Goal: Information Seeking & Learning: Learn about a topic

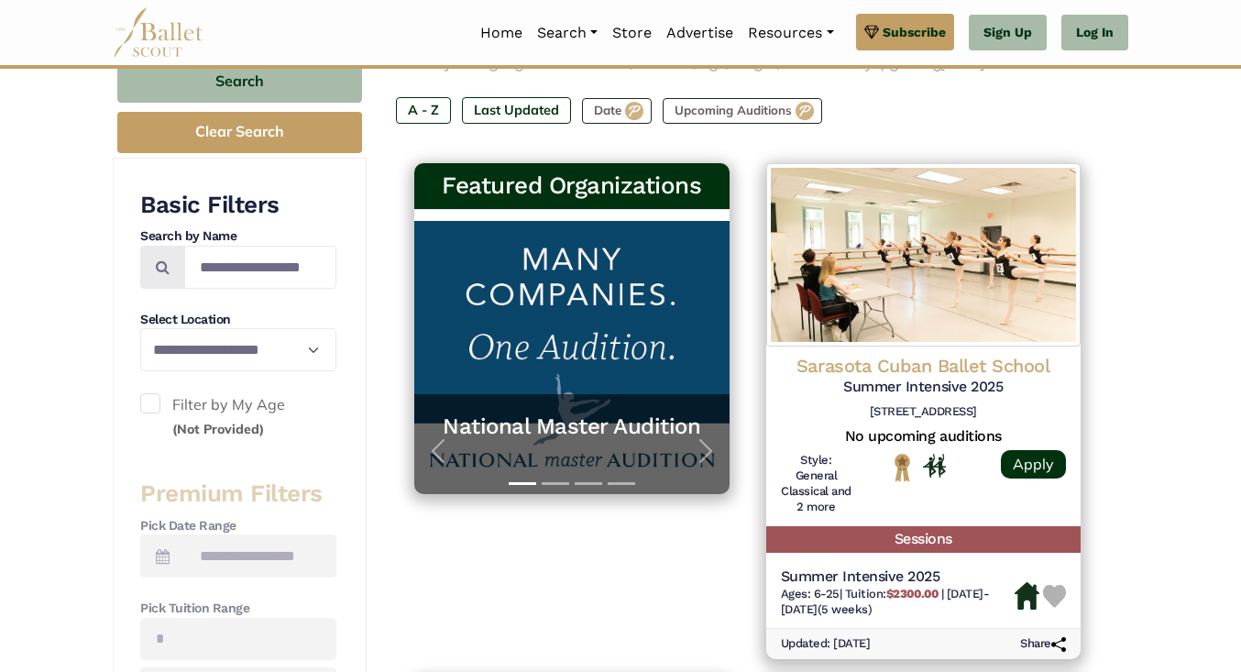
scroll to position [257, 0]
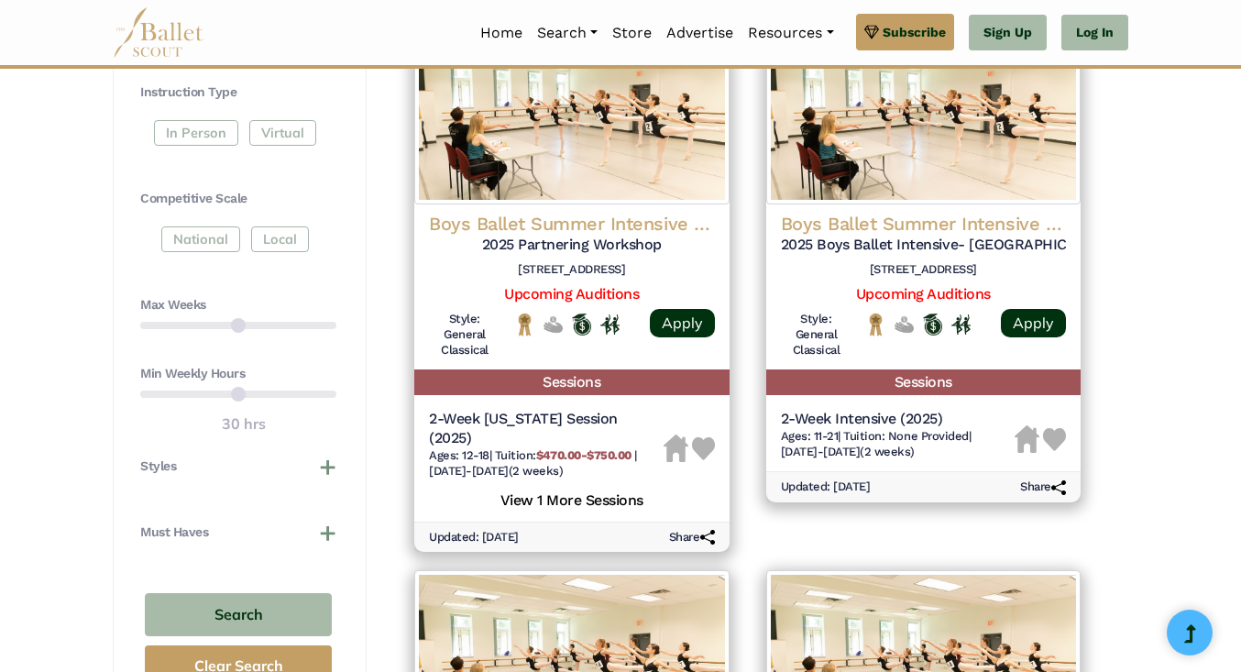
scroll to position [917, 0]
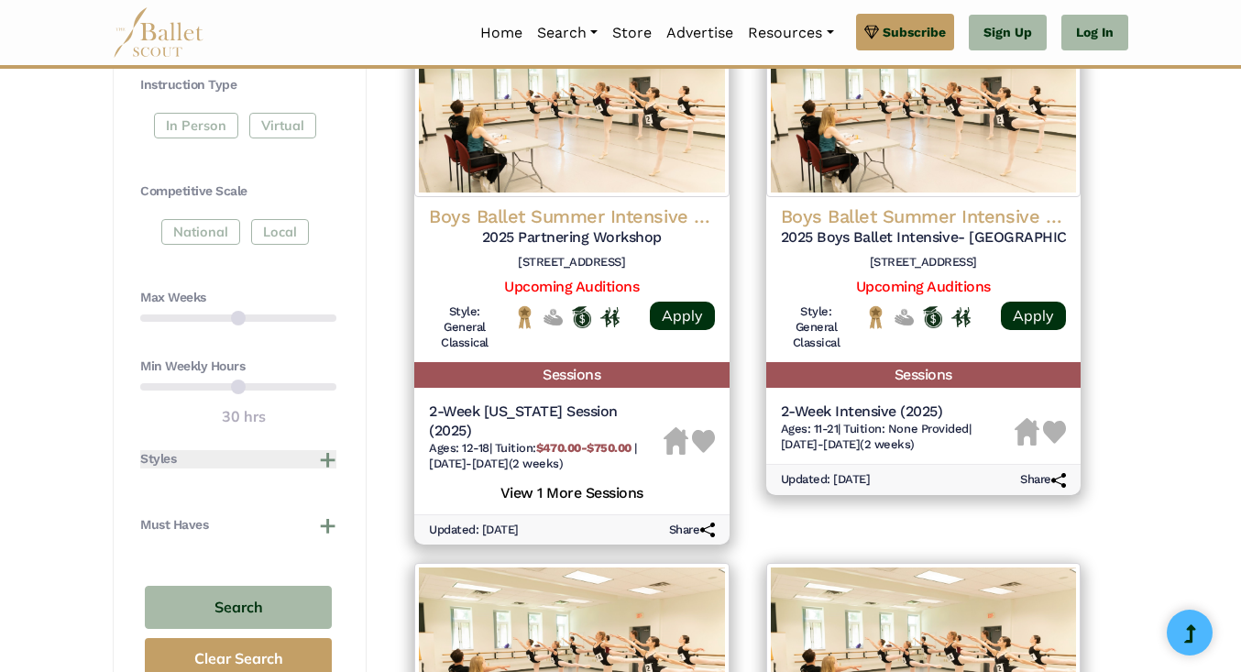
click at [330, 461] on button "Styles" at bounding box center [238, 459] width 196 height 18
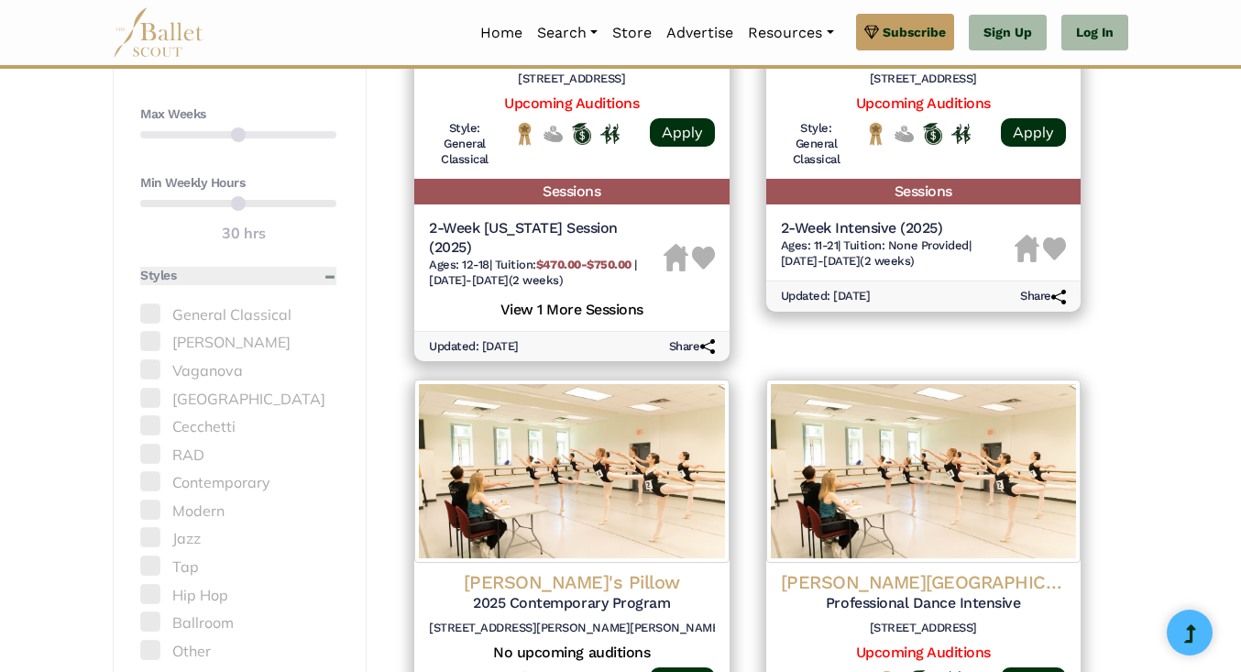
scroll to position [1137, 0]
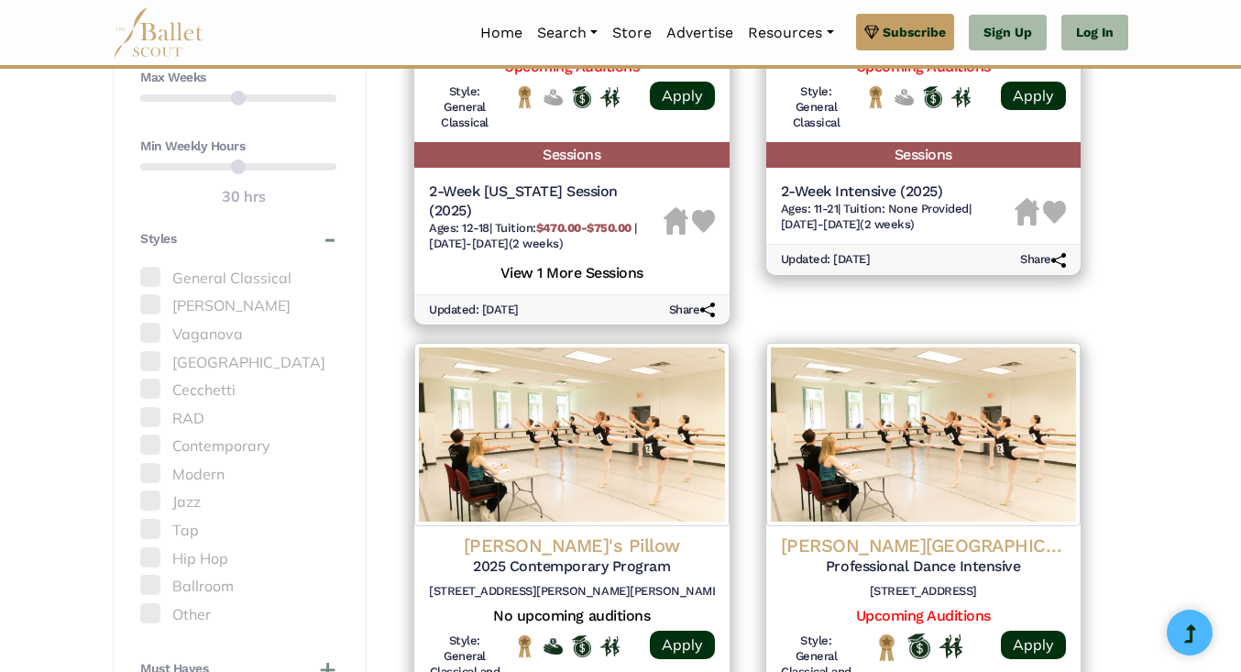
click at [160, 469] on label "Modern" at bounding box center [238, 475] width 196 height 24
click at [154, 471] on span at bounding box center [150, 473] width 20 height 20
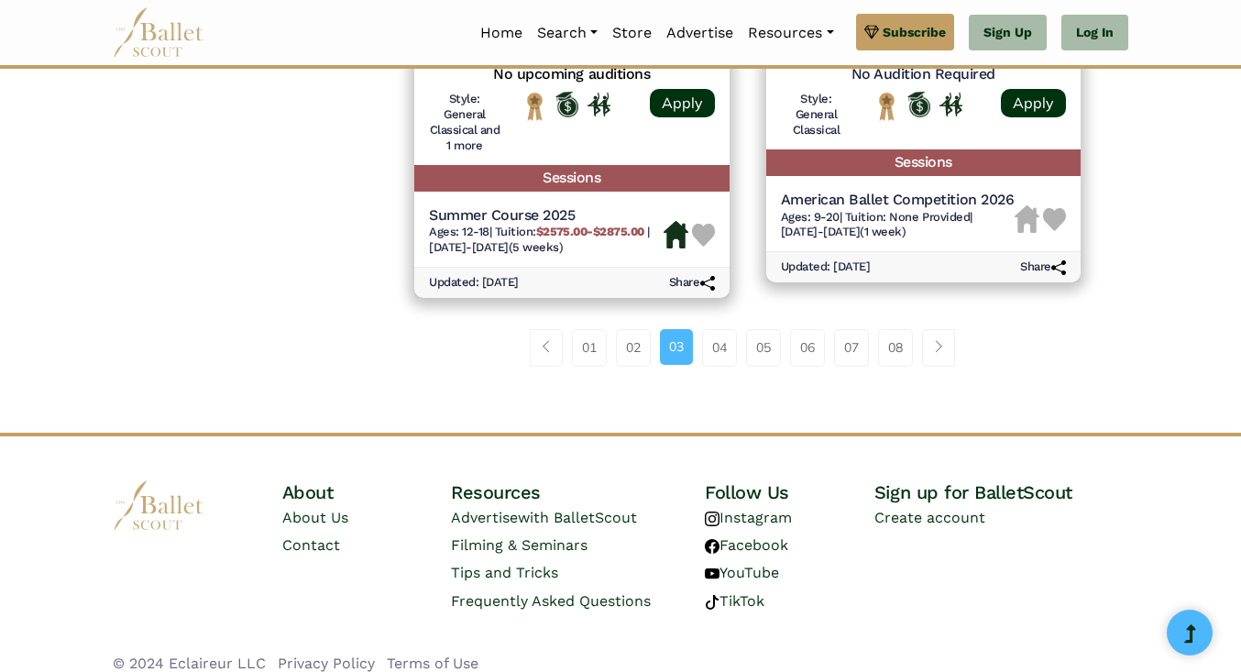
scroll to position [2791, 0]
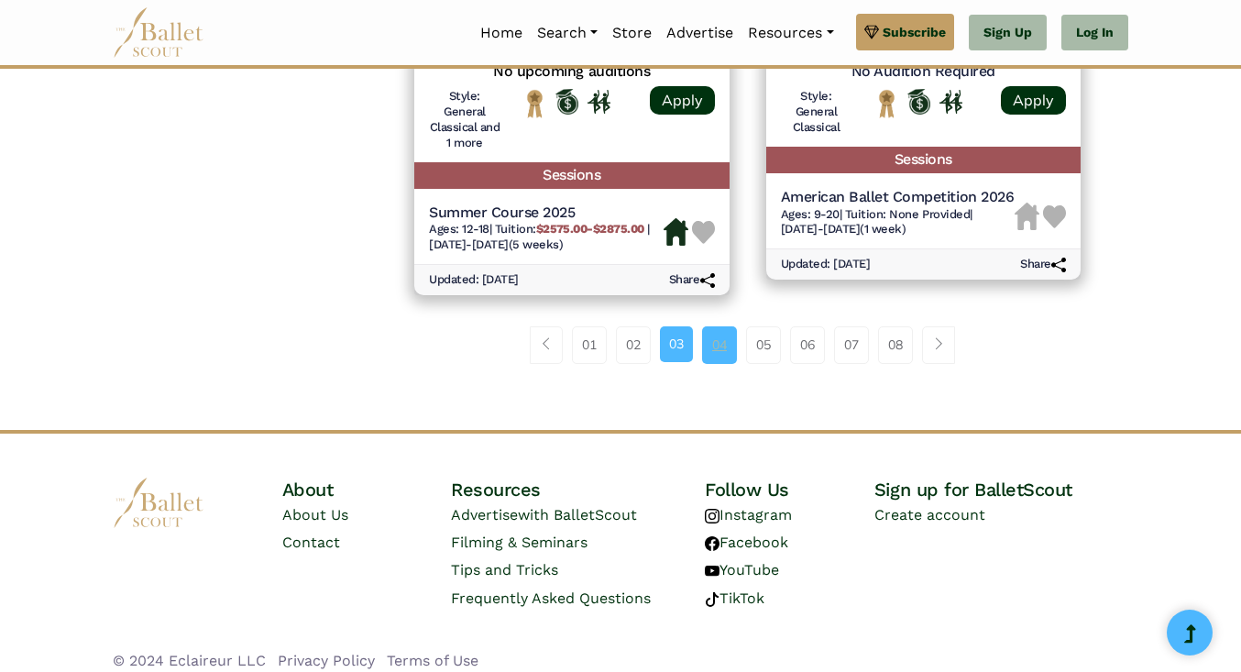
click at [717, 343] on link "04" at bounding box center [719, 344] width 35 height 37
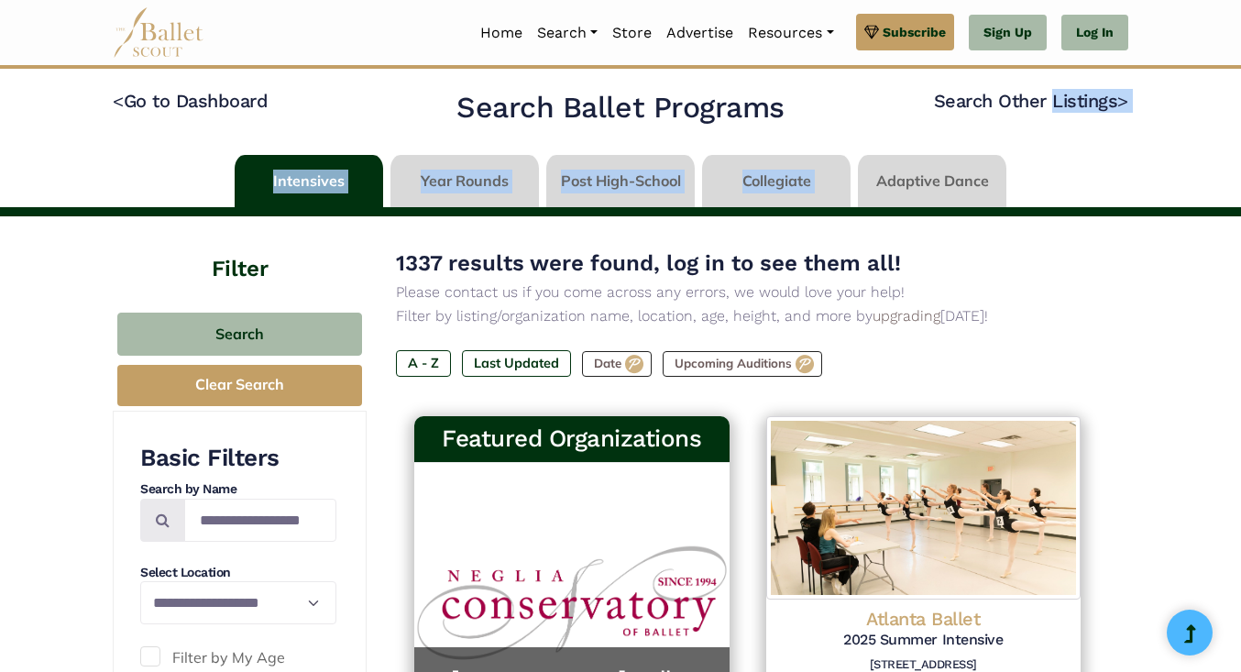
drag, startPoint x: 1239, startPoint y: 88, endPoint x: 1238, endPoint y: 169, distance: 80.7
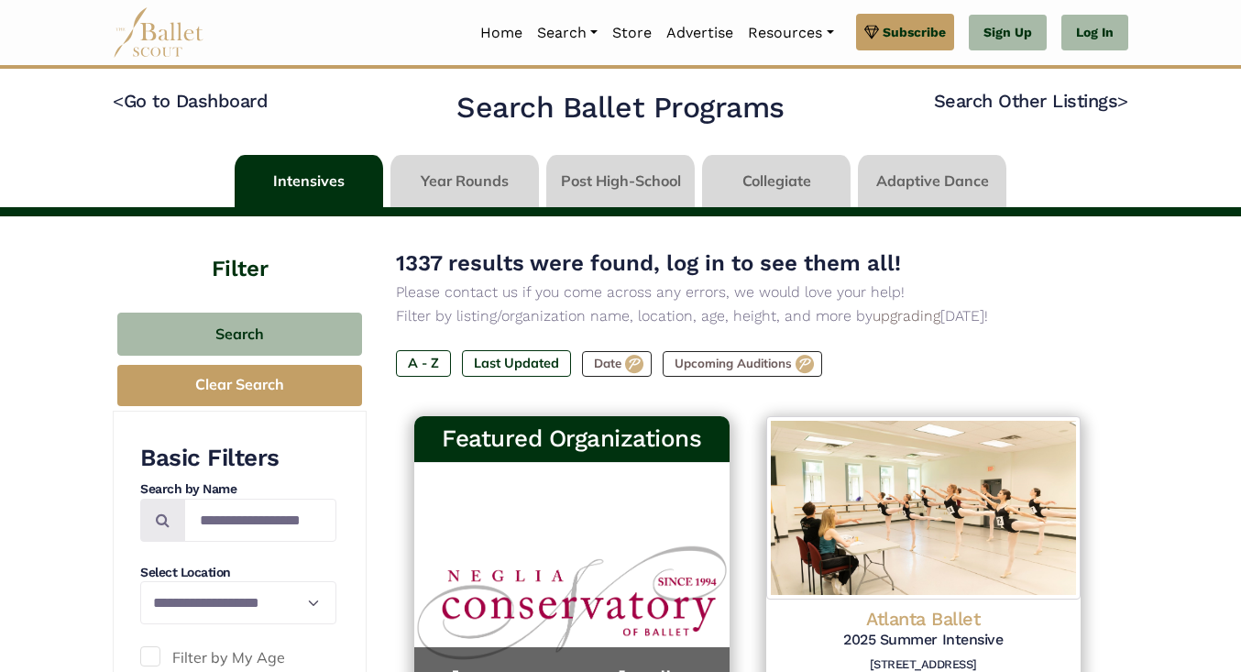
click at [166, 168] on div "Intensives Year Rounds Post High-School Collegiate Adaptive Dance" at bounding box center [620, 181] width 1045 height 52
click at [468, 183] on link at bounding box center [465, 181] width 149 height 52
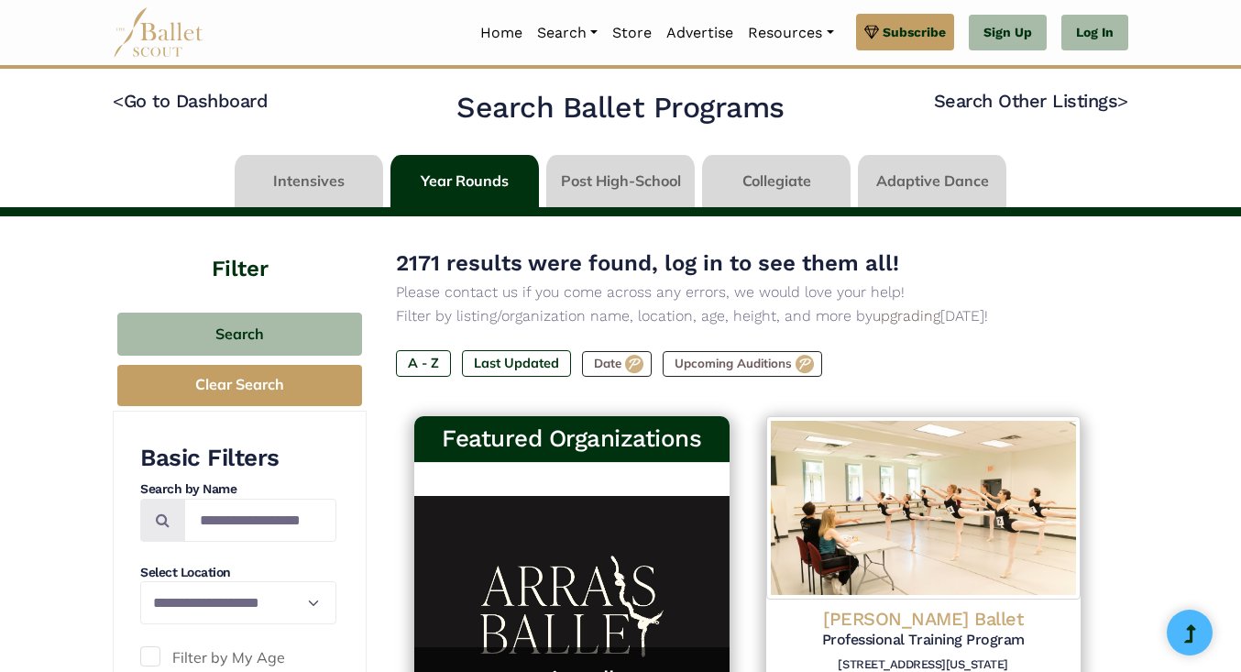
click at [605, 182] on link at bounding box center [620, 181] width 149 height 52
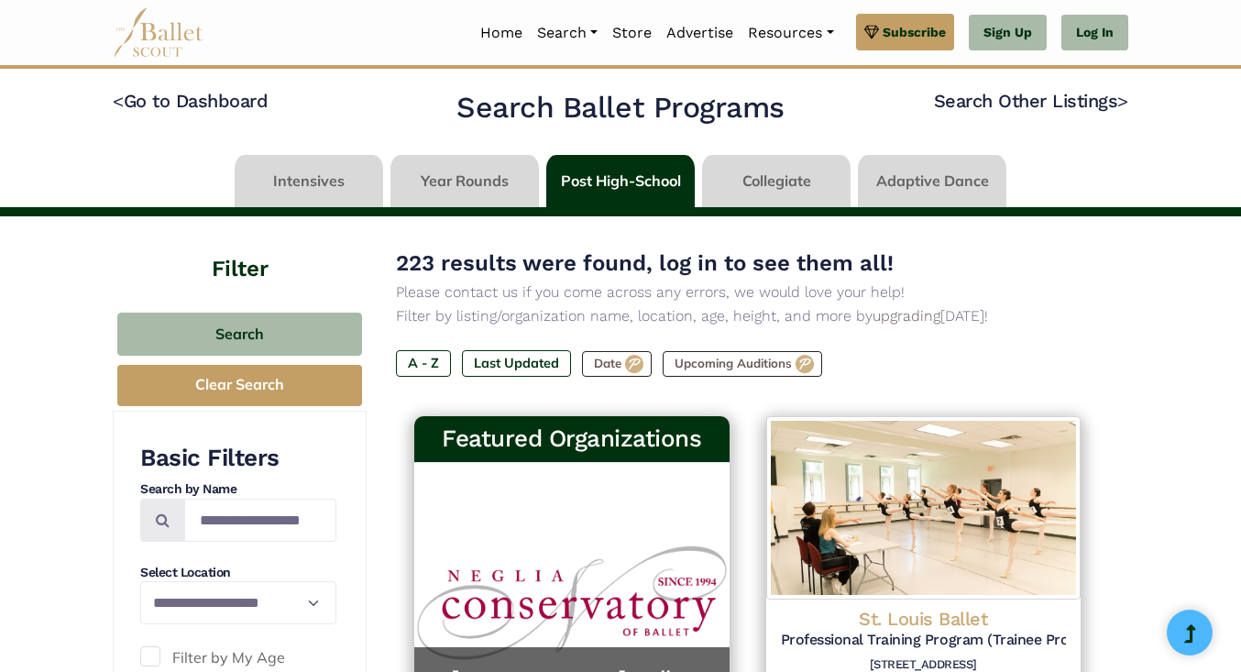
click at [784, 175] on link at bounding box center [776, 181] width 149 height 52
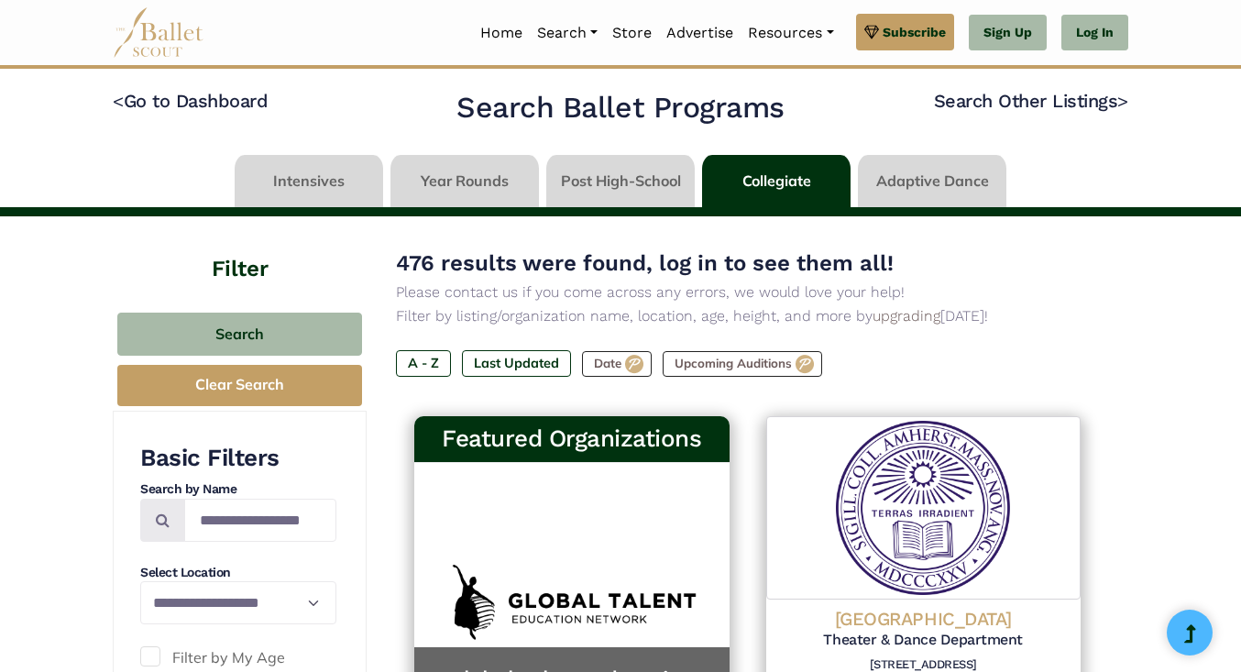
click at [939, 184] on link at bounding box center [932, 181] width 149 height 52
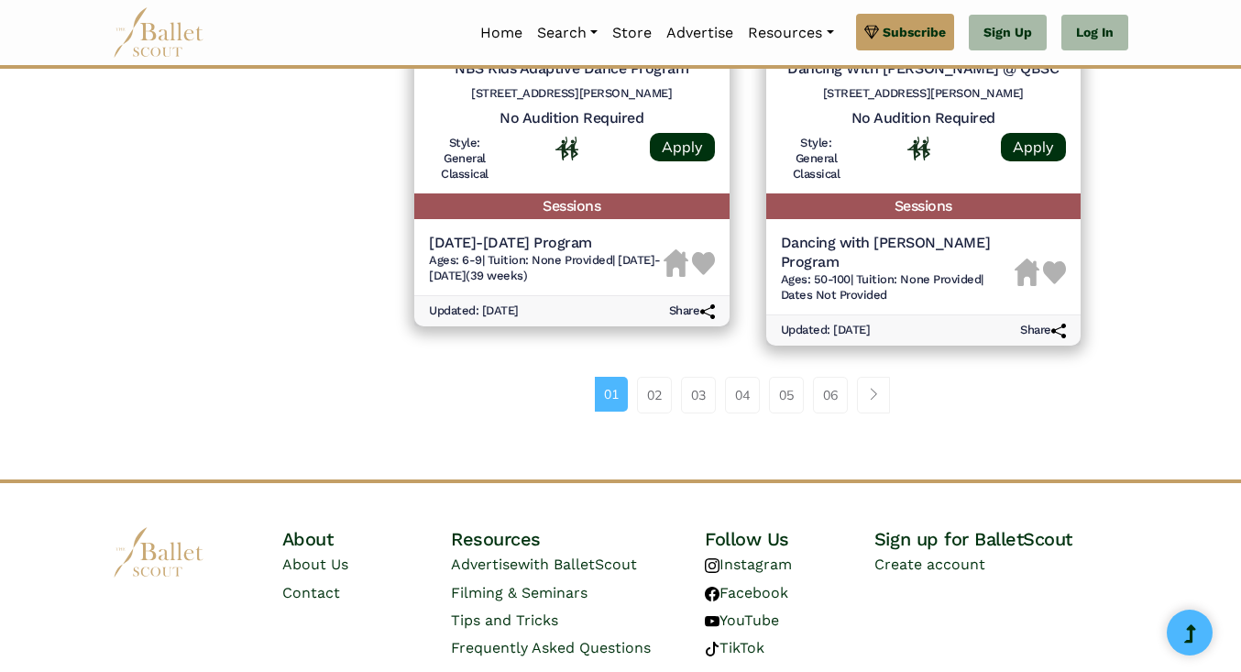
scroll to position [2640, 0]
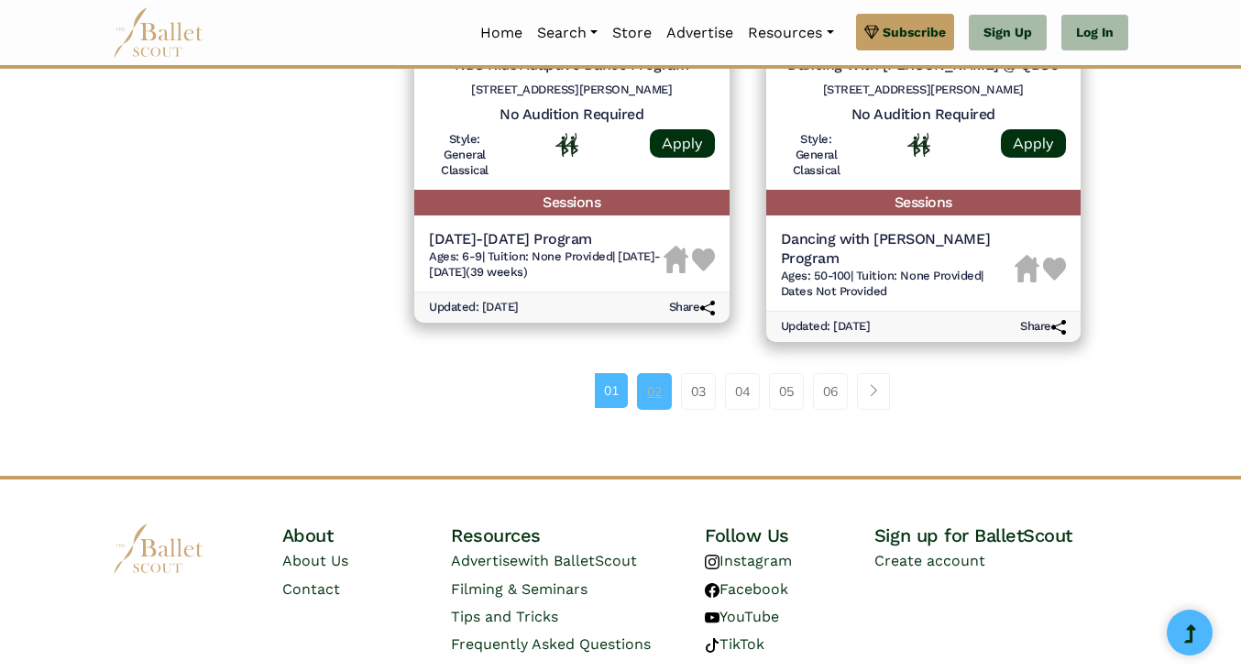
click at [656, 373] on link "02" at bounding box center [654, 391] width 35 height 37
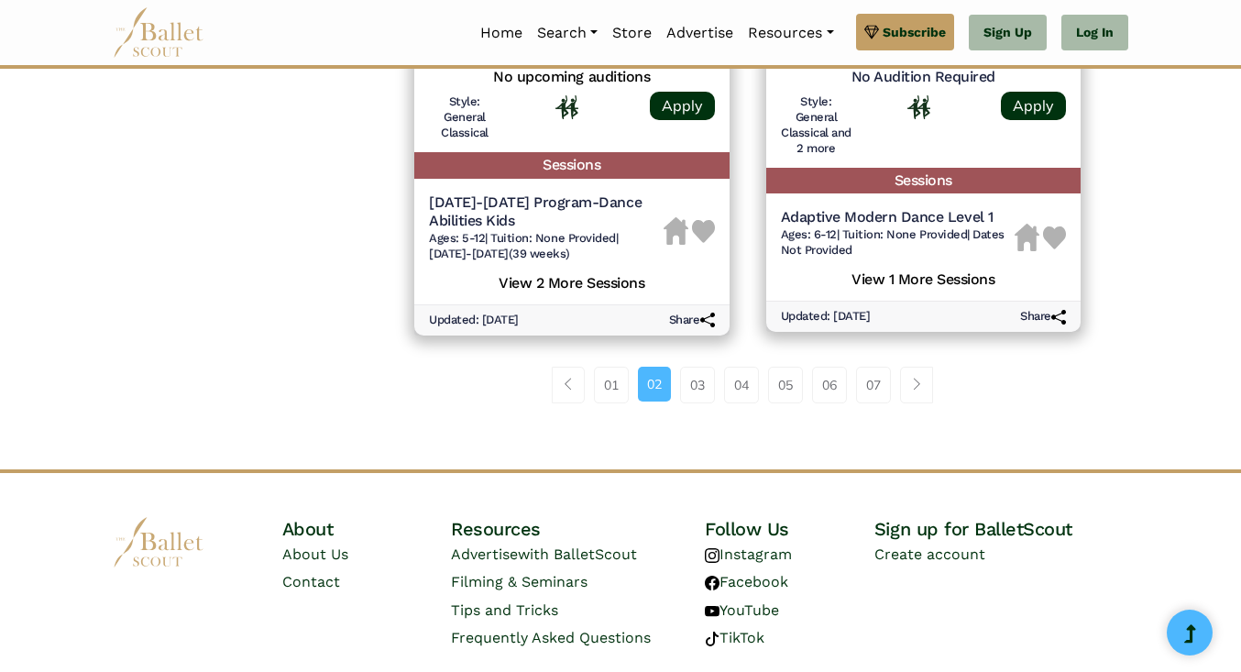
scroll to position [2713, 0]
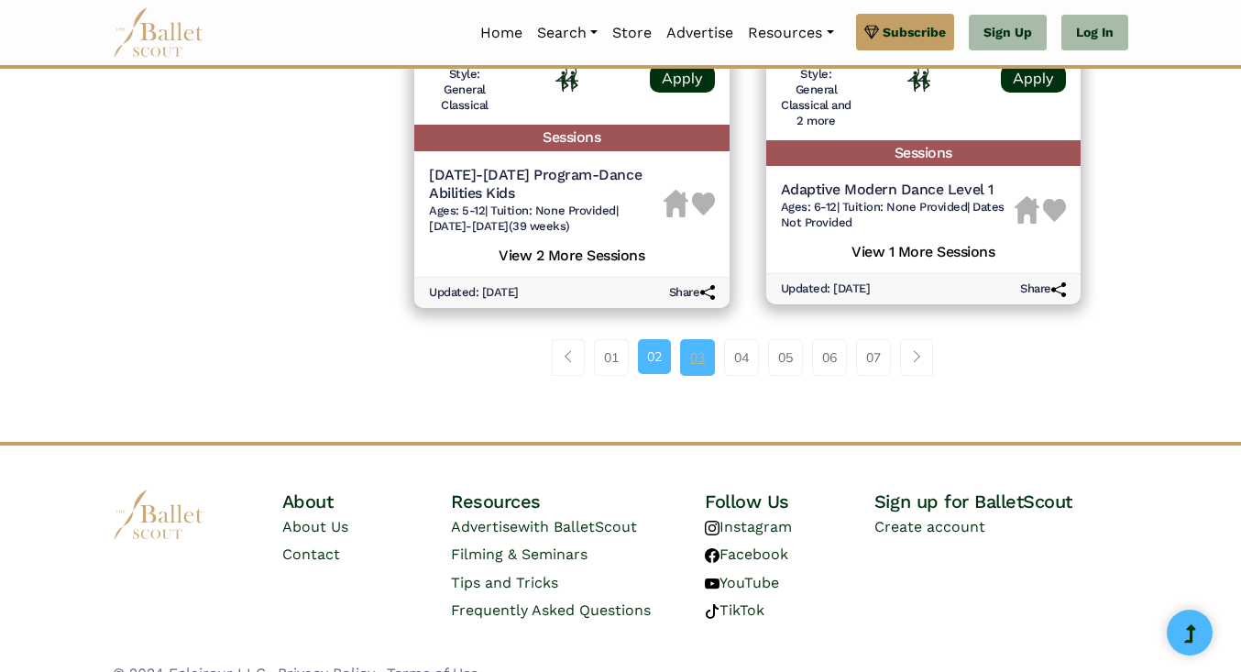
click at [695, 362] on link "03" at bounding box center [697, 357] width 35 height 37
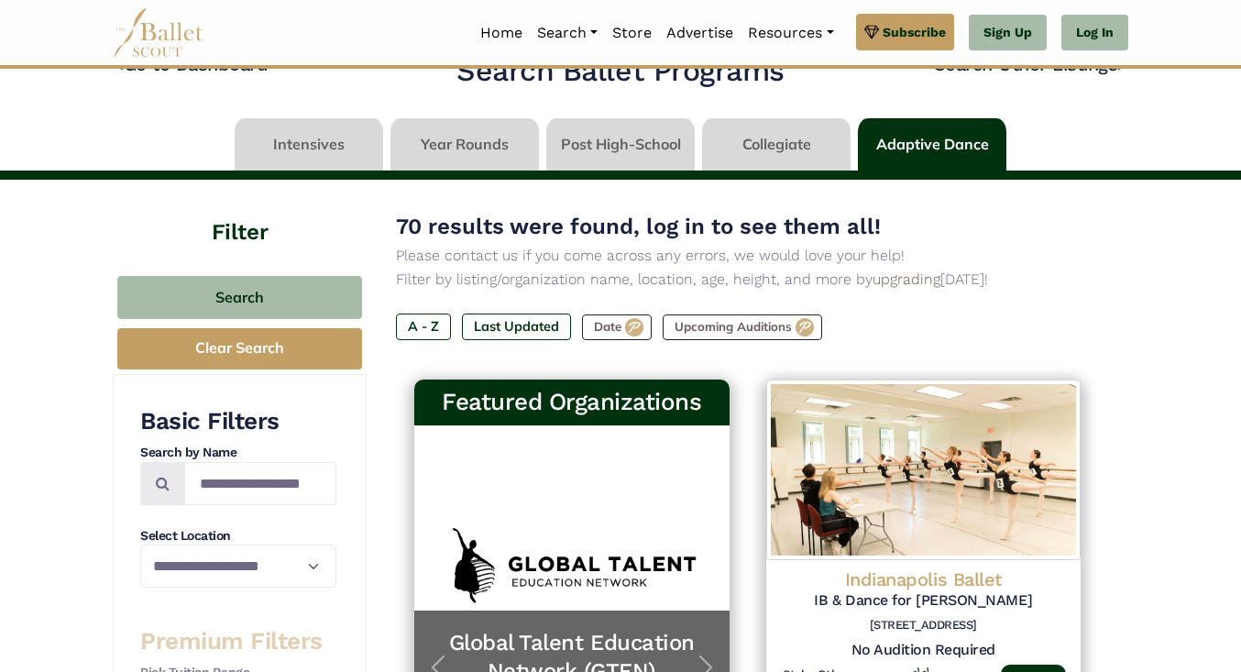
scroll to position [73, 0]
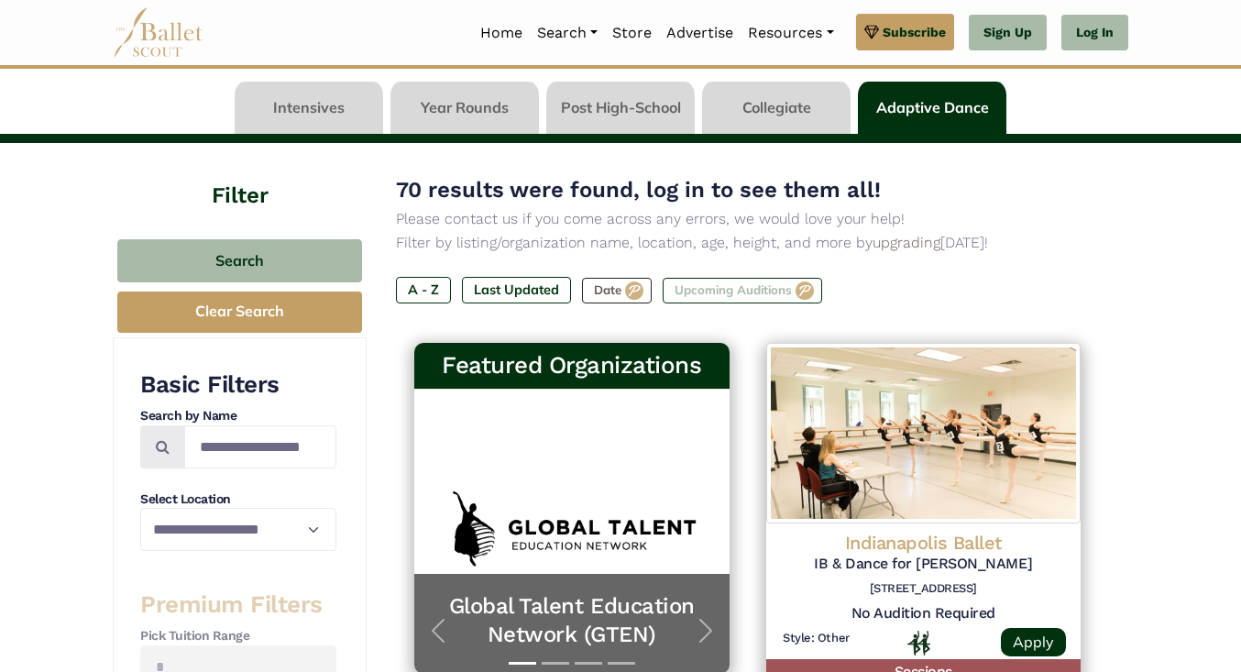
click at [758, 293] on label "Upcoming Auditions" at bounding box center [743, 291] width 160 height 26
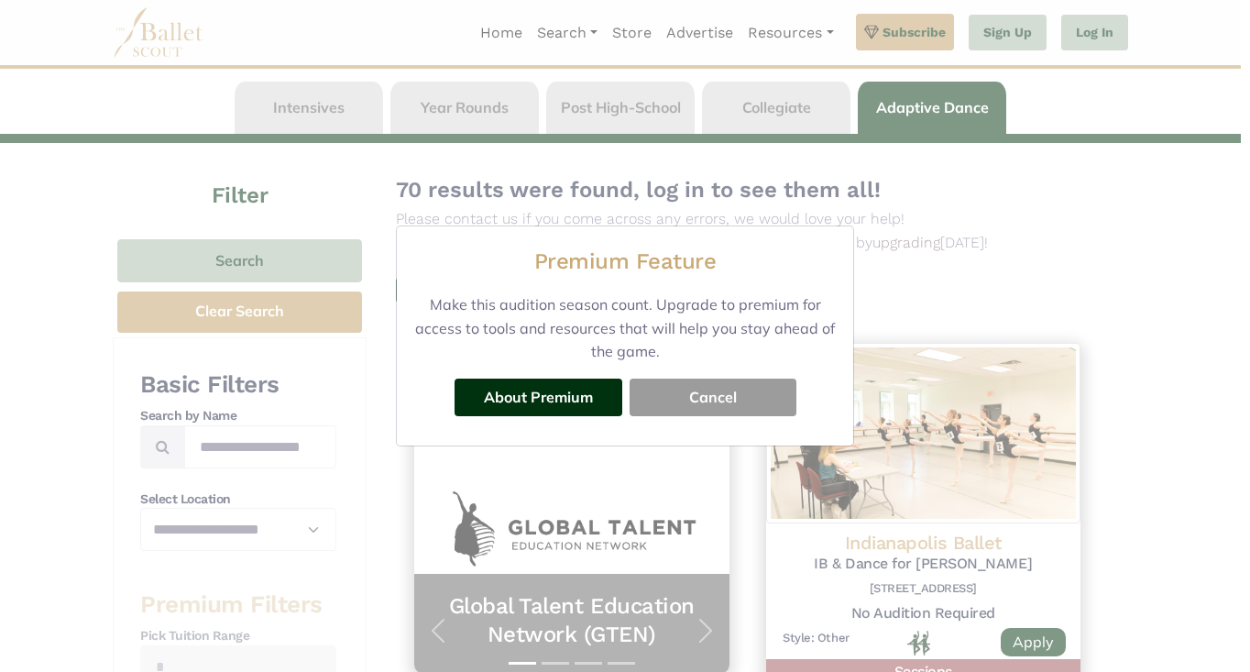
click at [700, 401] on button "Cancel" at bounding box center [713, 397] width 167 height 37
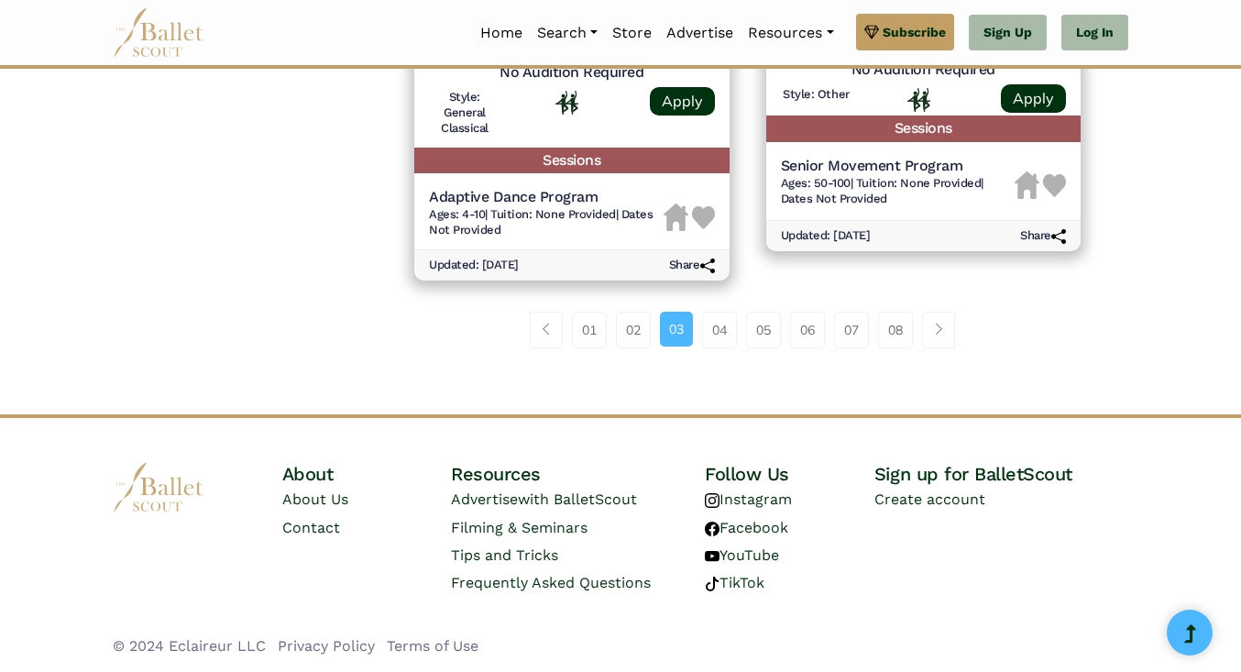
scroll to position [2313, 0]
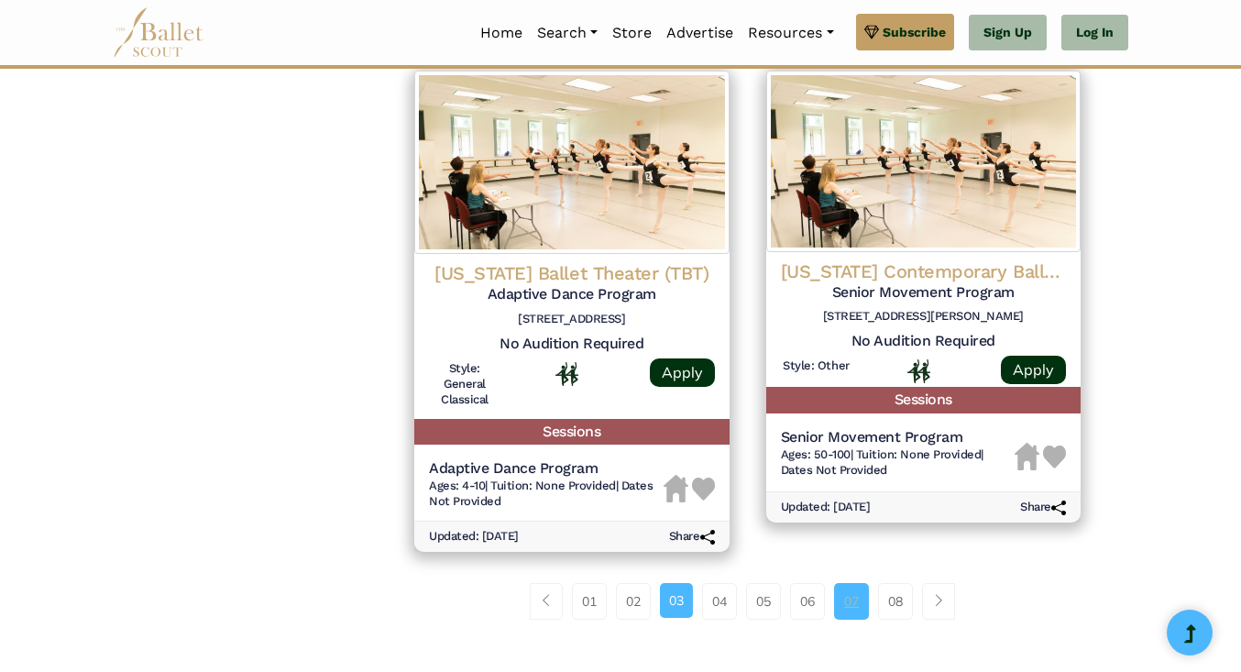
click at [855, 608] on link "07" at bounding box center [851, 601] width 35 height 37
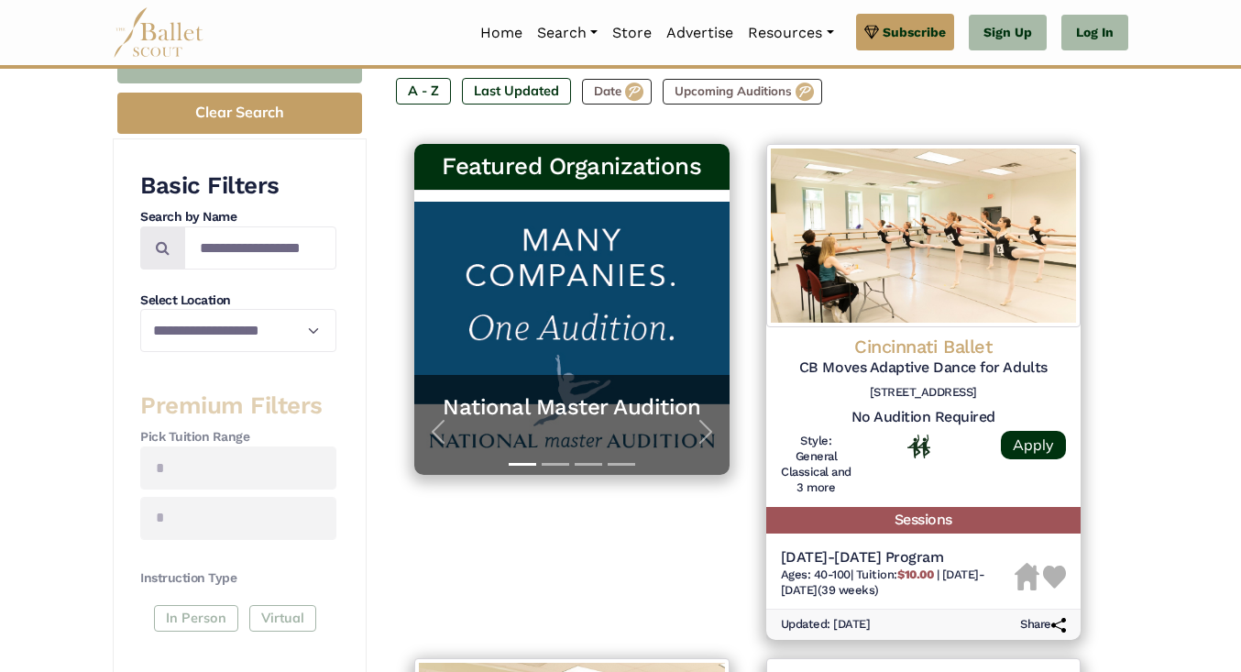
scroll to position [281, 0]
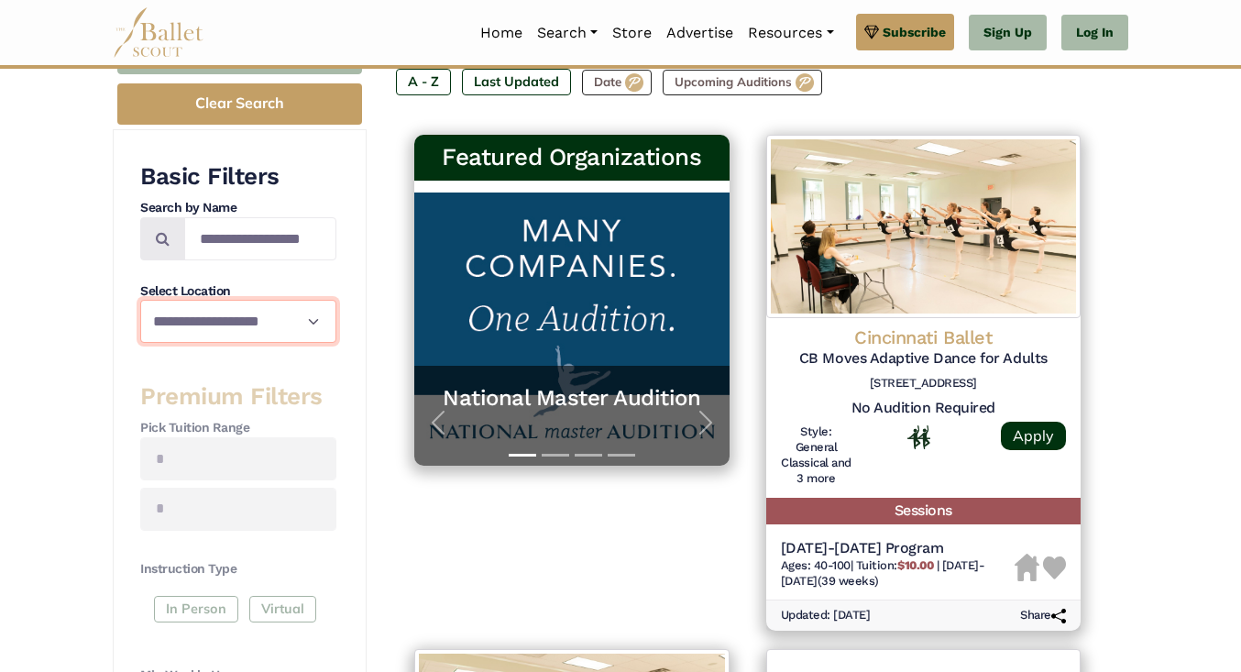
click at [255, 326] on select "**********" at bounding box center [238, 321] width 196 height 43
select select "**"
click at [140, 300] on select "**********" at bounding box center [238, 321] width 196 height 43
click at [352, 378] on div "**********" at bounding box center [240, 523] width 254 height 789
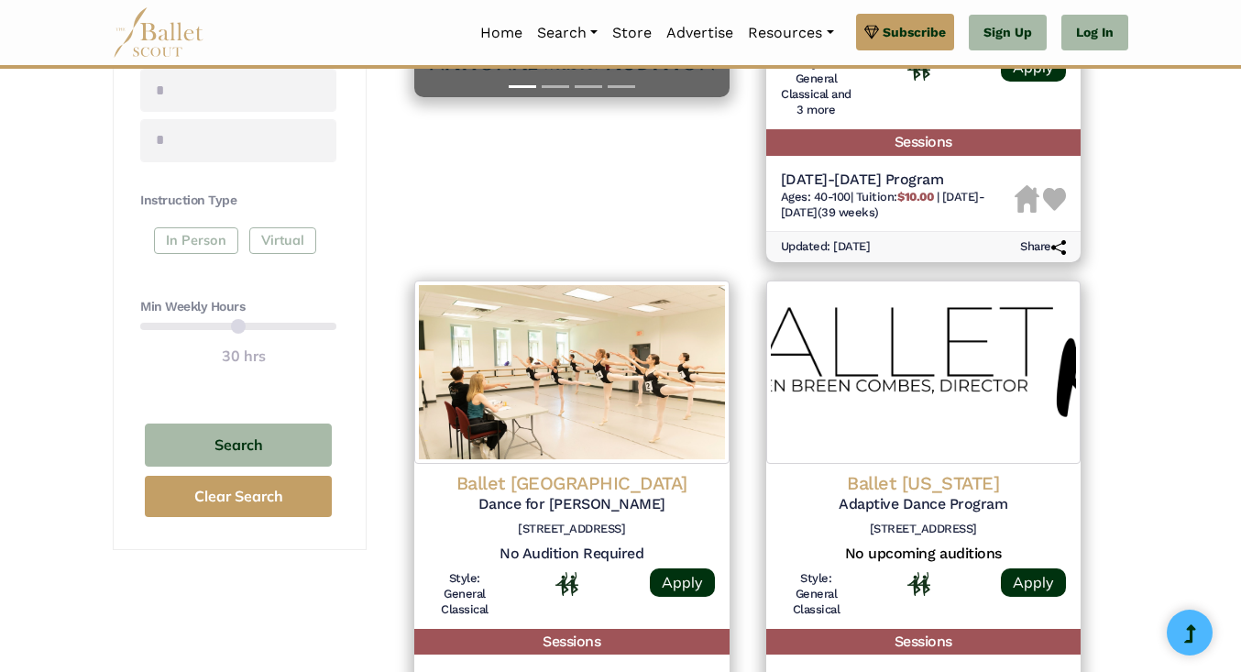
scroll to position [685, 0]
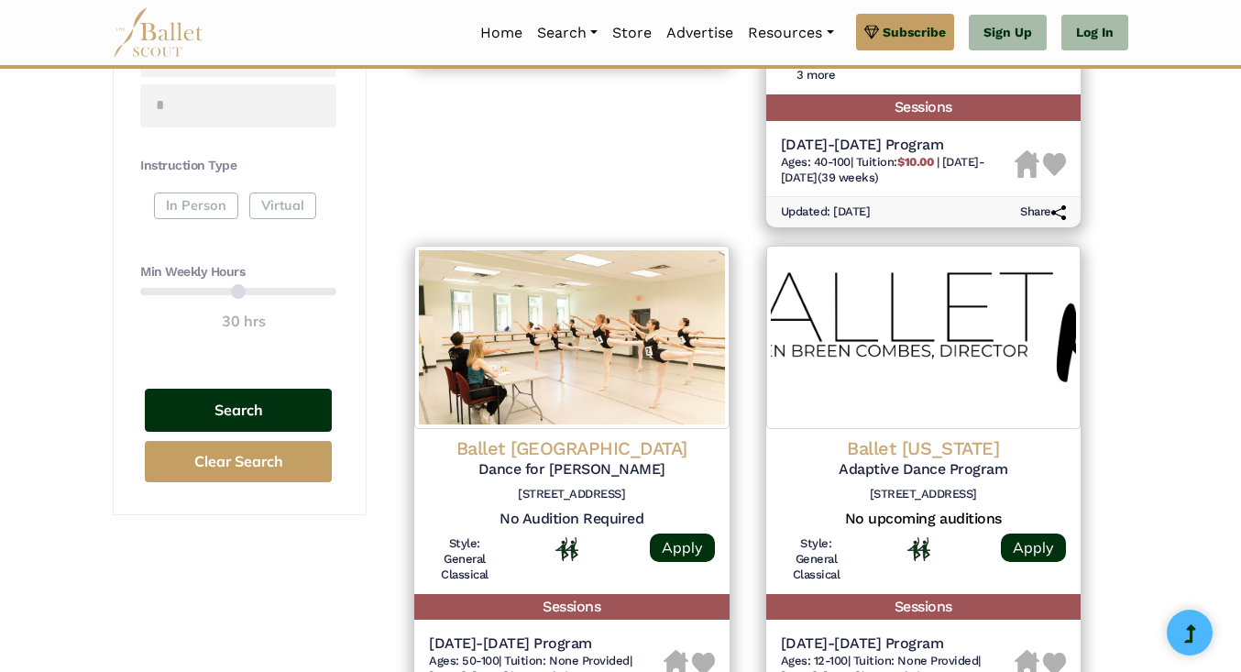
click at [230, 421] on button "Search" at bounding box center [238, 410] width 187 height 43
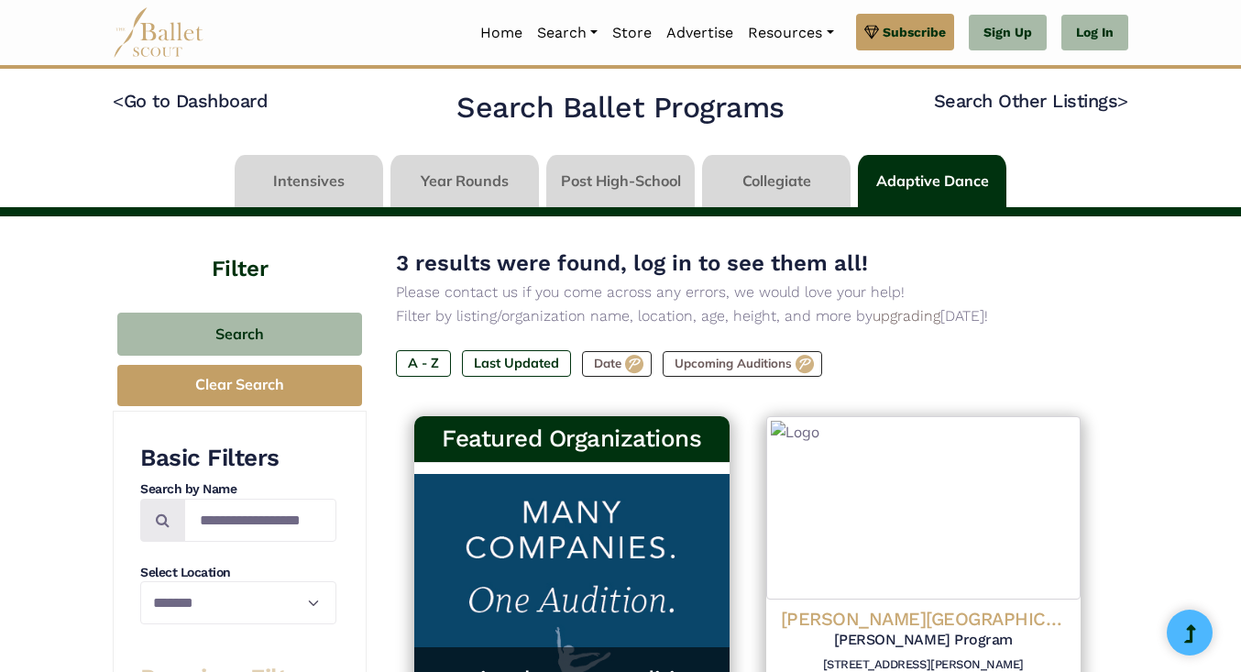
select select "**"
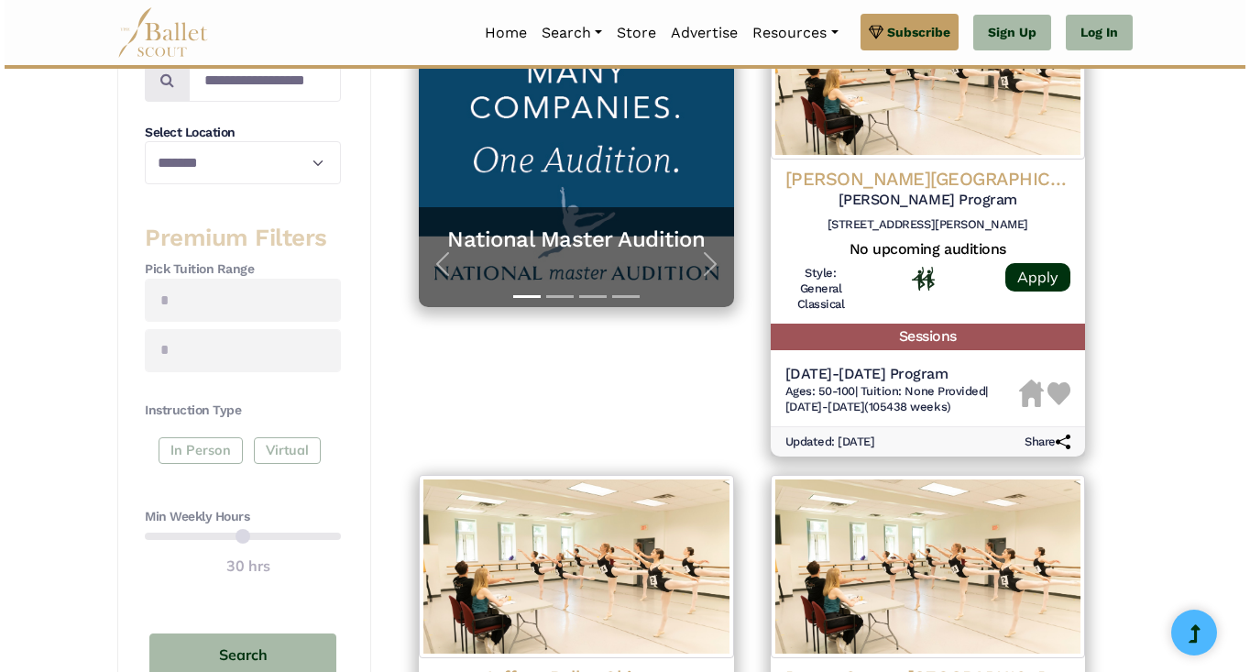
scroll to position [403, 0]
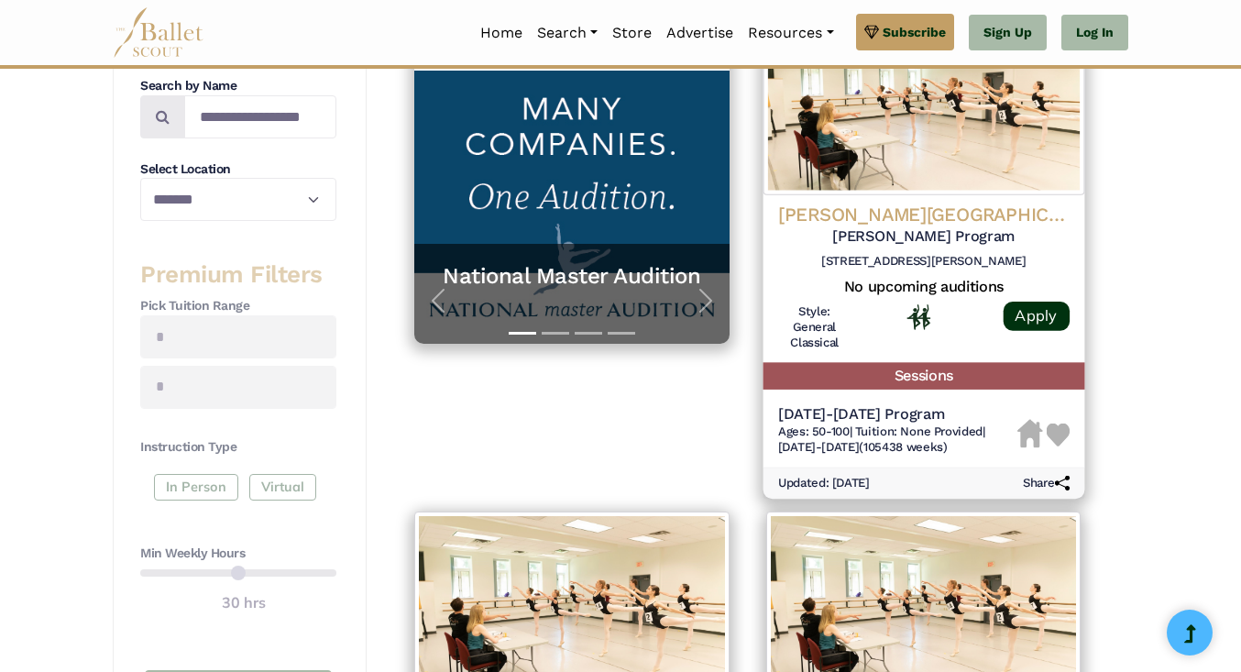
click at [902, 240] on h5 "Parkinson's Program" at bounding box center [923, 235] width 292 height 19
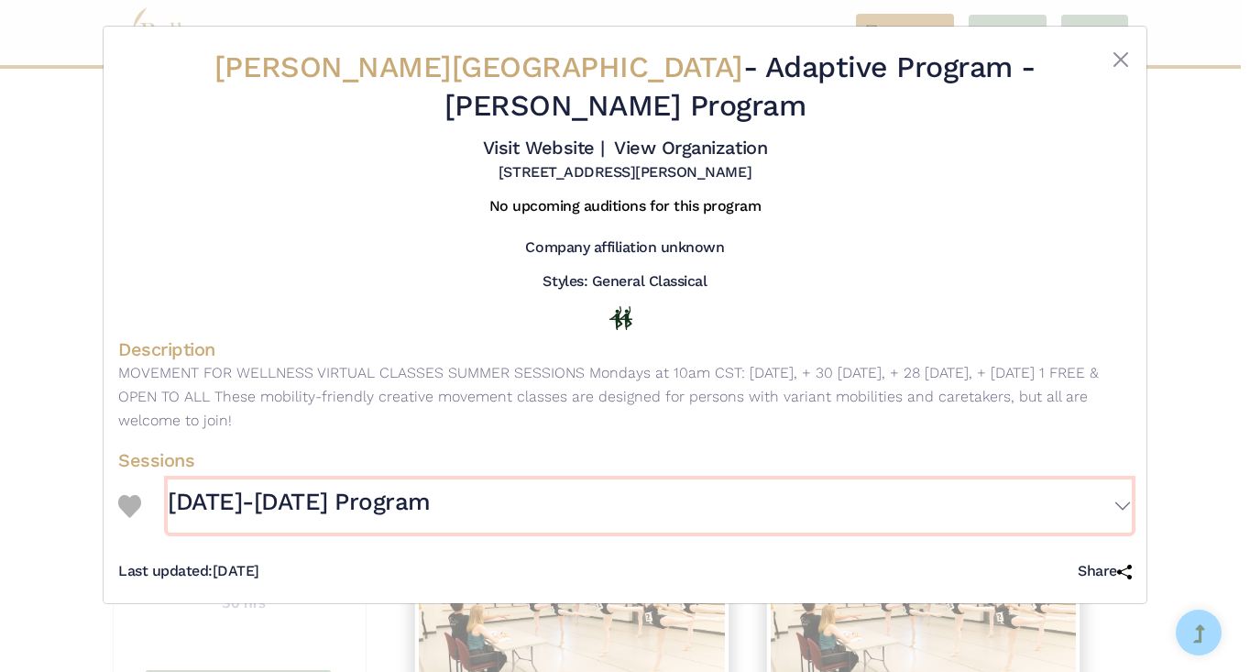
click at [1116, 479] on button "2025-2026 Program" at bounding box center [650, 505] width 964 height 53
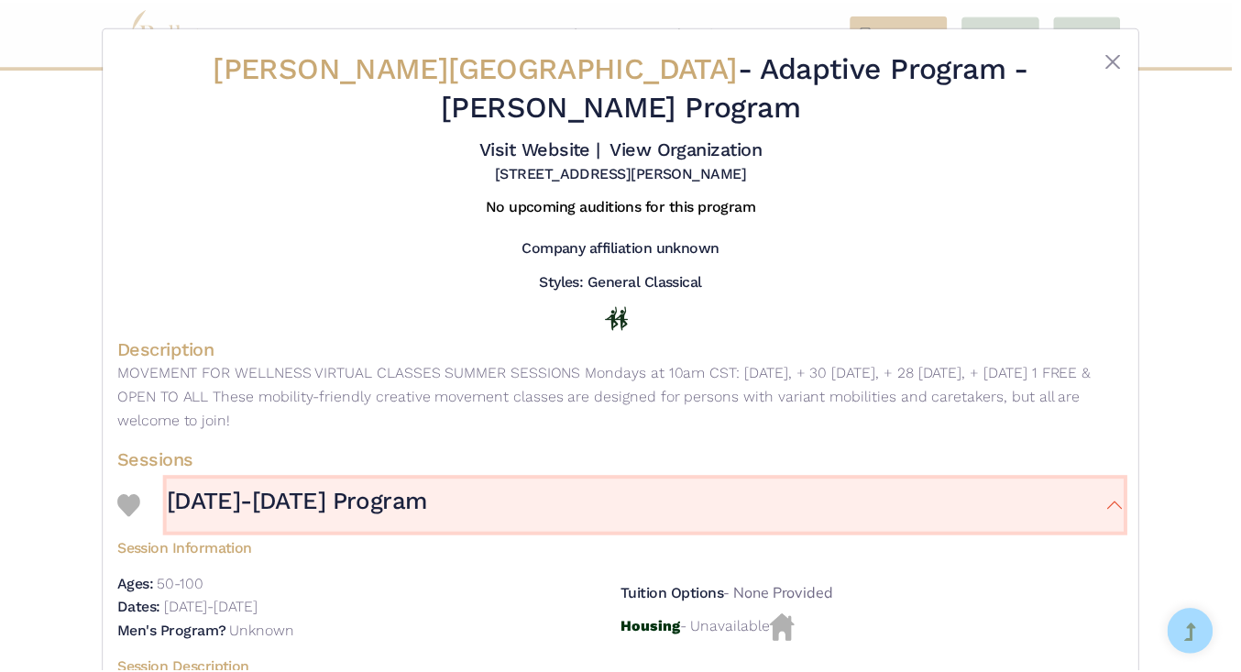
scroll to position [0, 0]
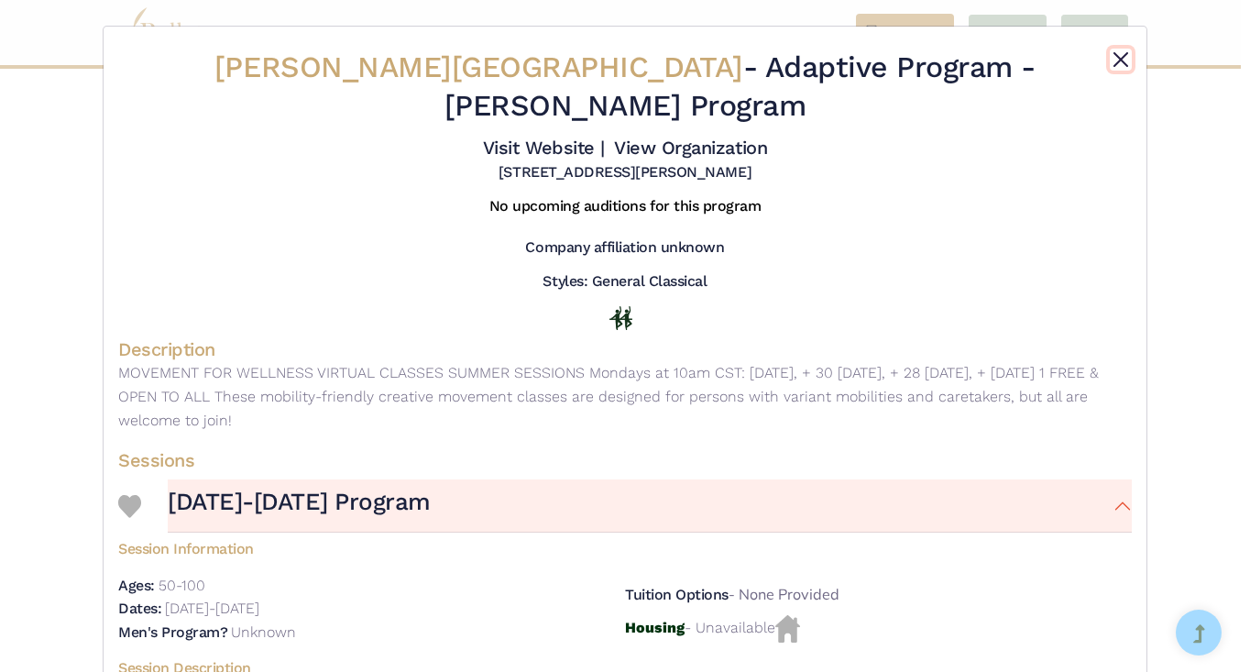
click at [1118, 62] on button "Close" at bounding box center [1121, 60] width 22 height 22
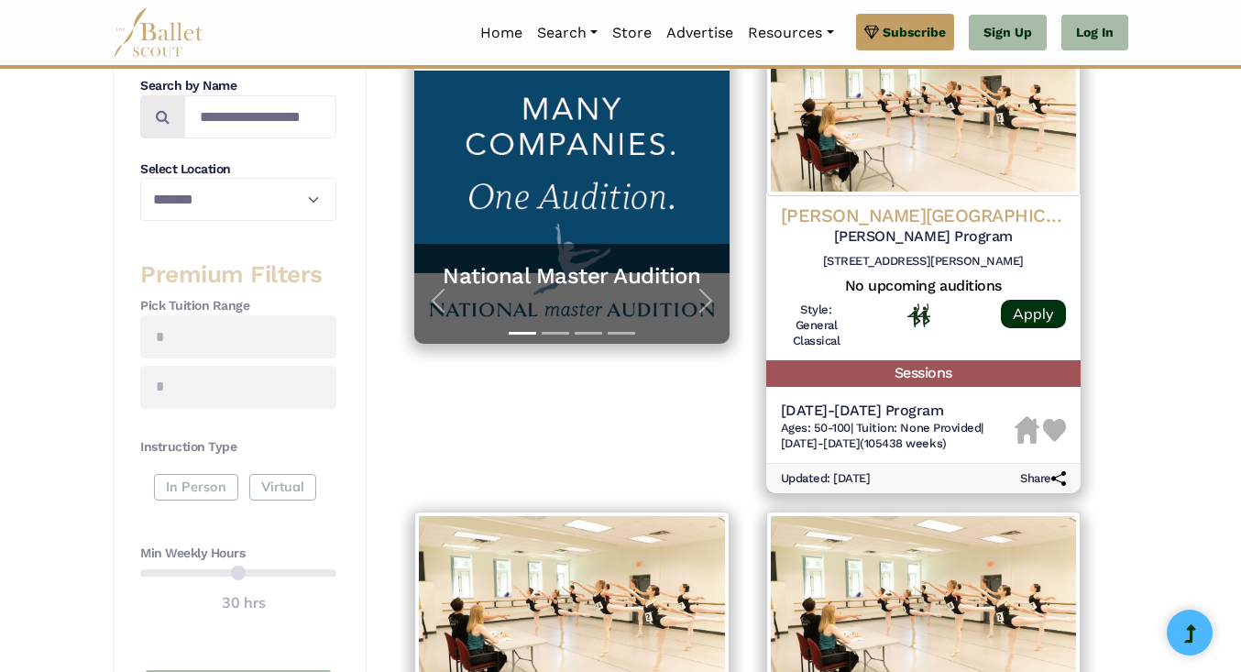
click at [1159, 162] on div "**********" at bounding box center [620, 590] width 1241 height 1554
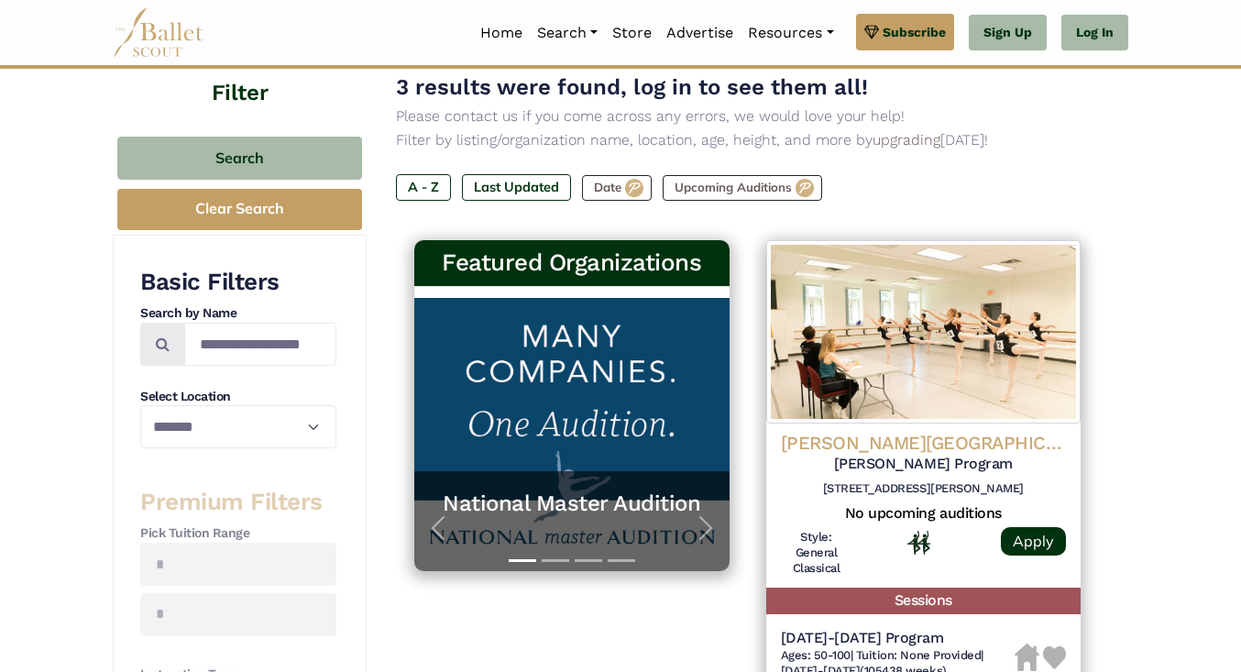
scroll to position [174, 0]
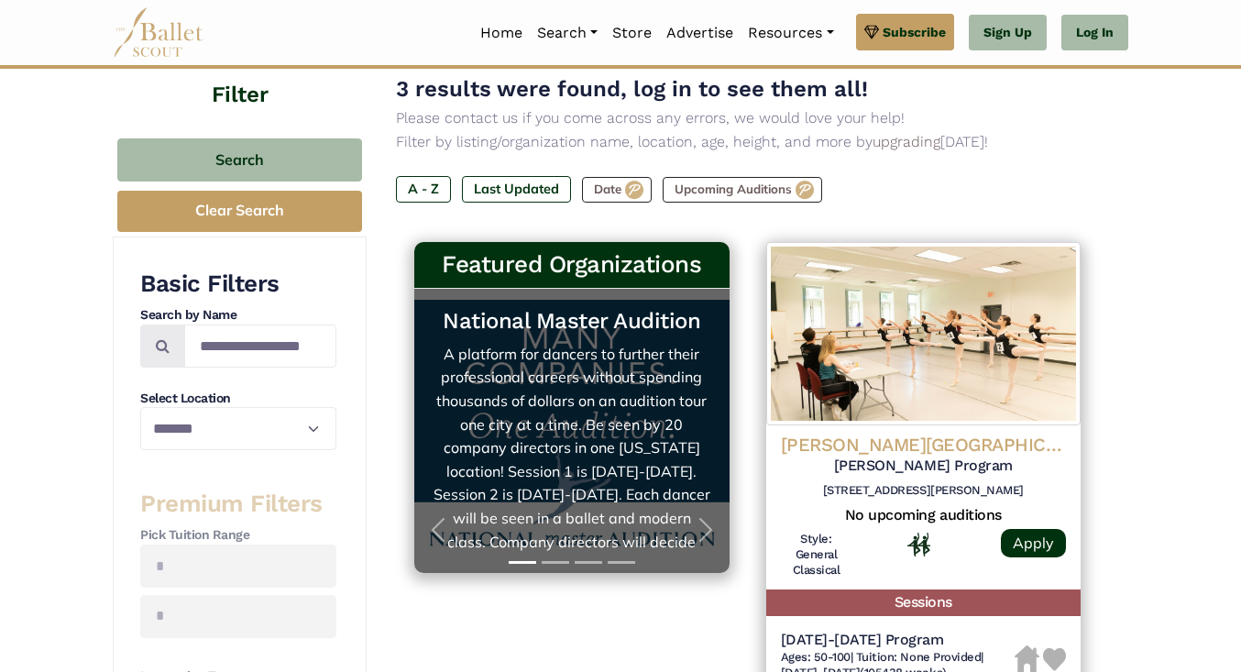
click at [630, 429] on link "National Master Audition A platform for dancers to further their professional c…" at bounding box center [572, 431] width 279 height 248
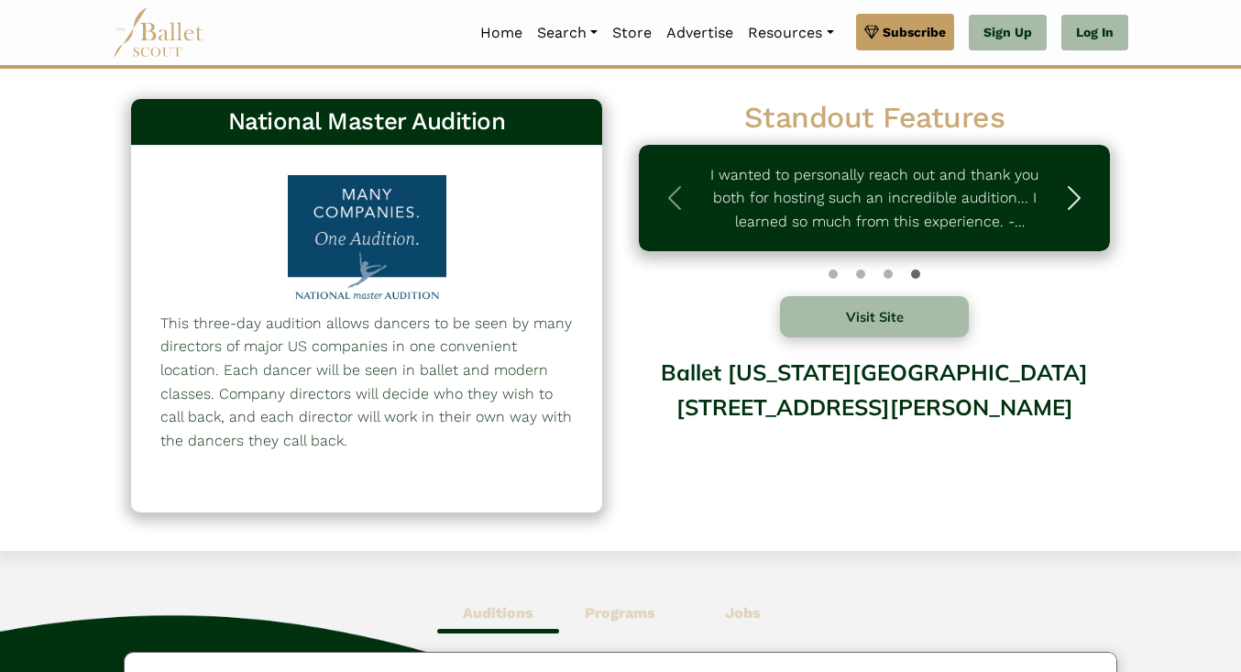
click at [1068, 204] on span "button" at bounding box center [1074, 197] width 29 height 29
click at [1069, 205] on span "button" at bounding box center [1074, 197] width 29 height 29
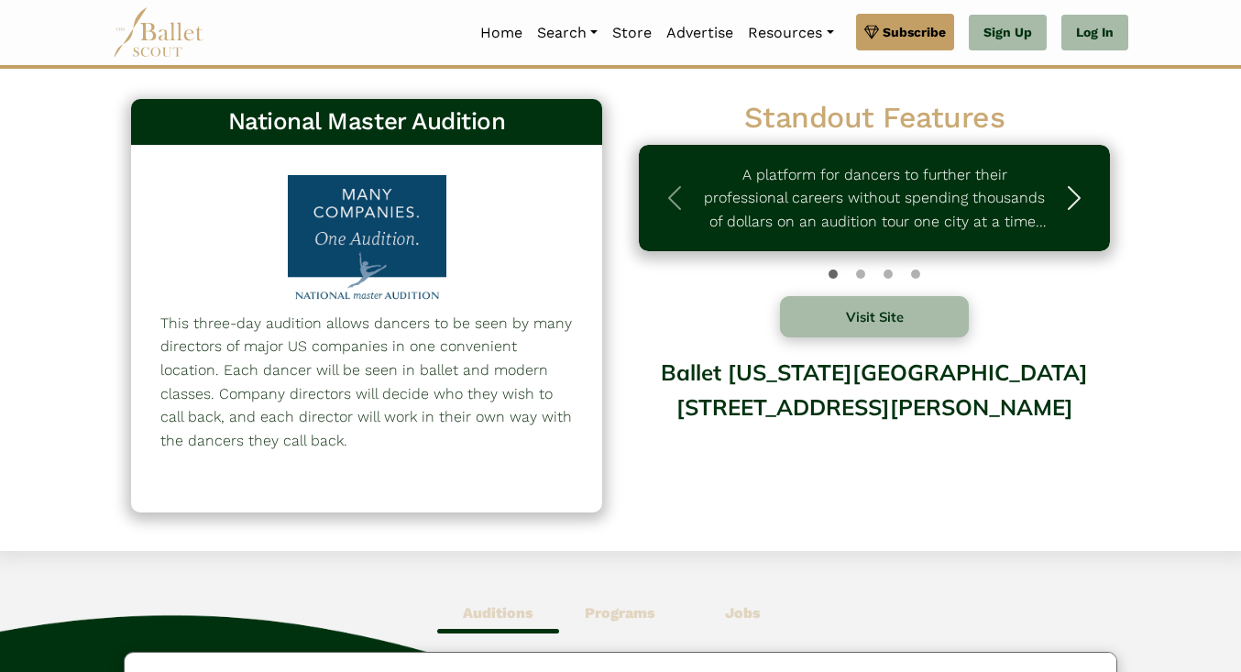
click at [1074, 191] on span "button" at bounding box center [1074, 197] width 29 height 29
click at [885, 306] on button "Visit Site" at bounding box center [874, 316] width 189 height 41
click at [487, 38] on link "Home" at bounding box center [501, 33] width 57 height 39
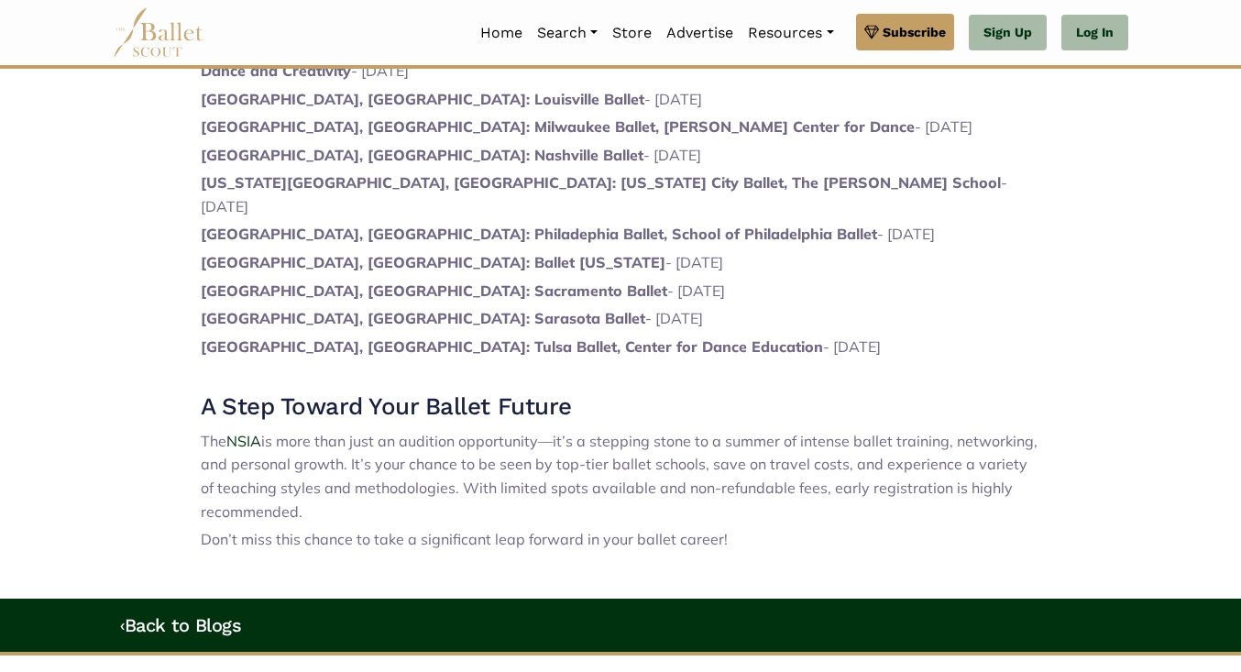
scroll to position [1467, 0]
